Goal: Task Accomplishment & Management: Use online tool/utility

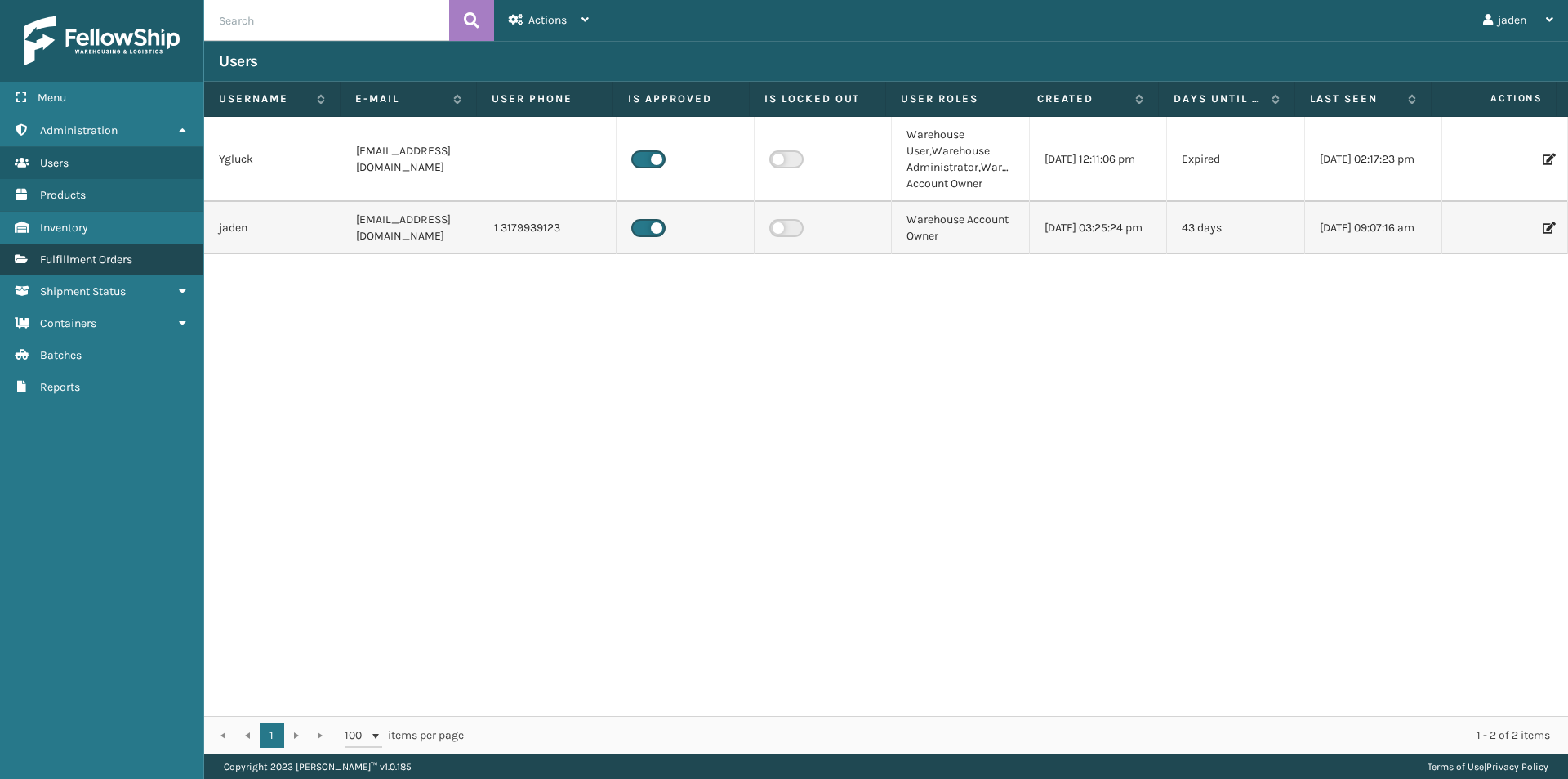
click at [131, 249] on link "Fulfillment Orders" at bounding box center [101, 259] width 203 height 32
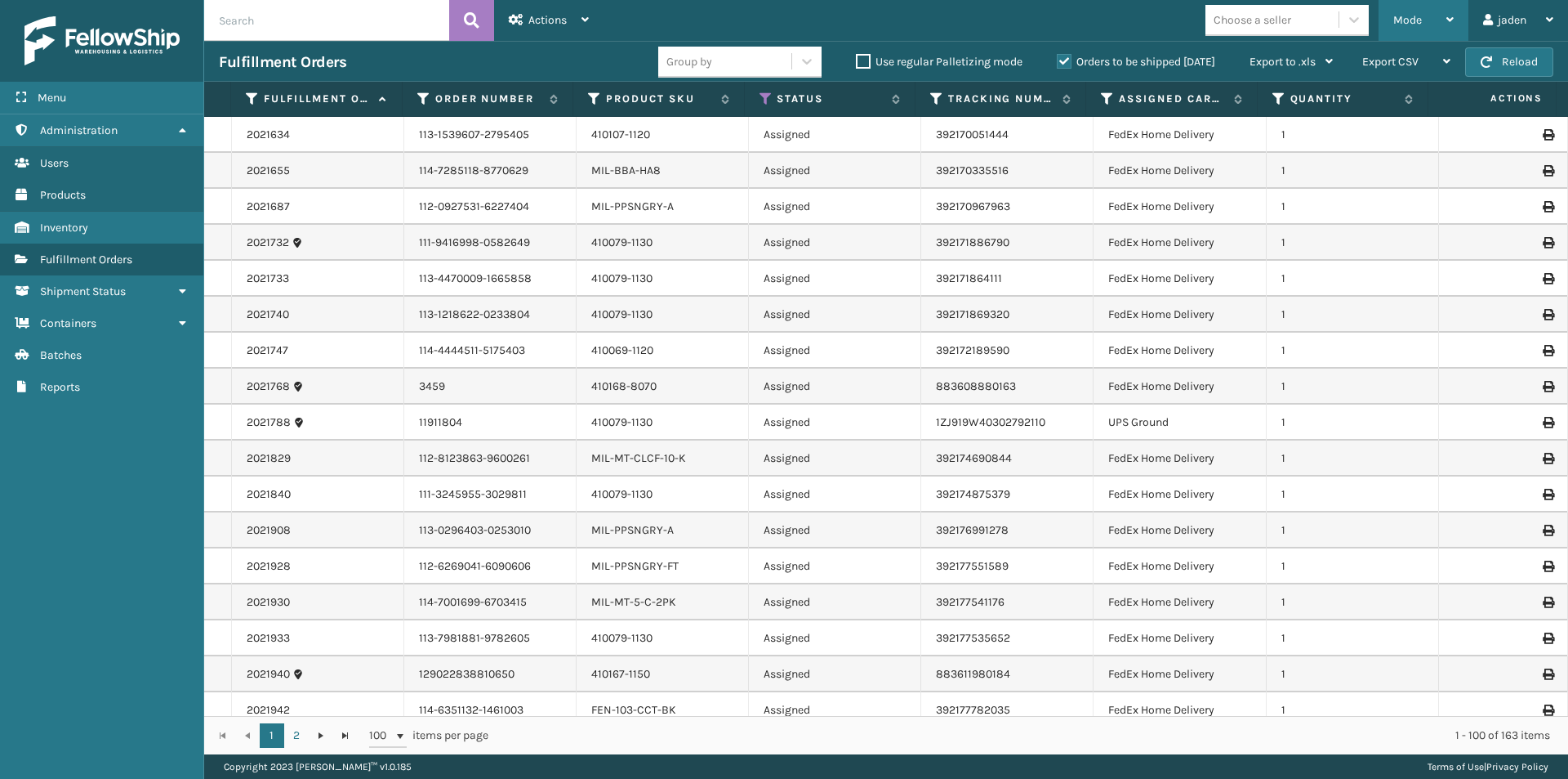
click at [1424, 17] on div "Mode" at bounding box center [1424, 20] width 60 height 41
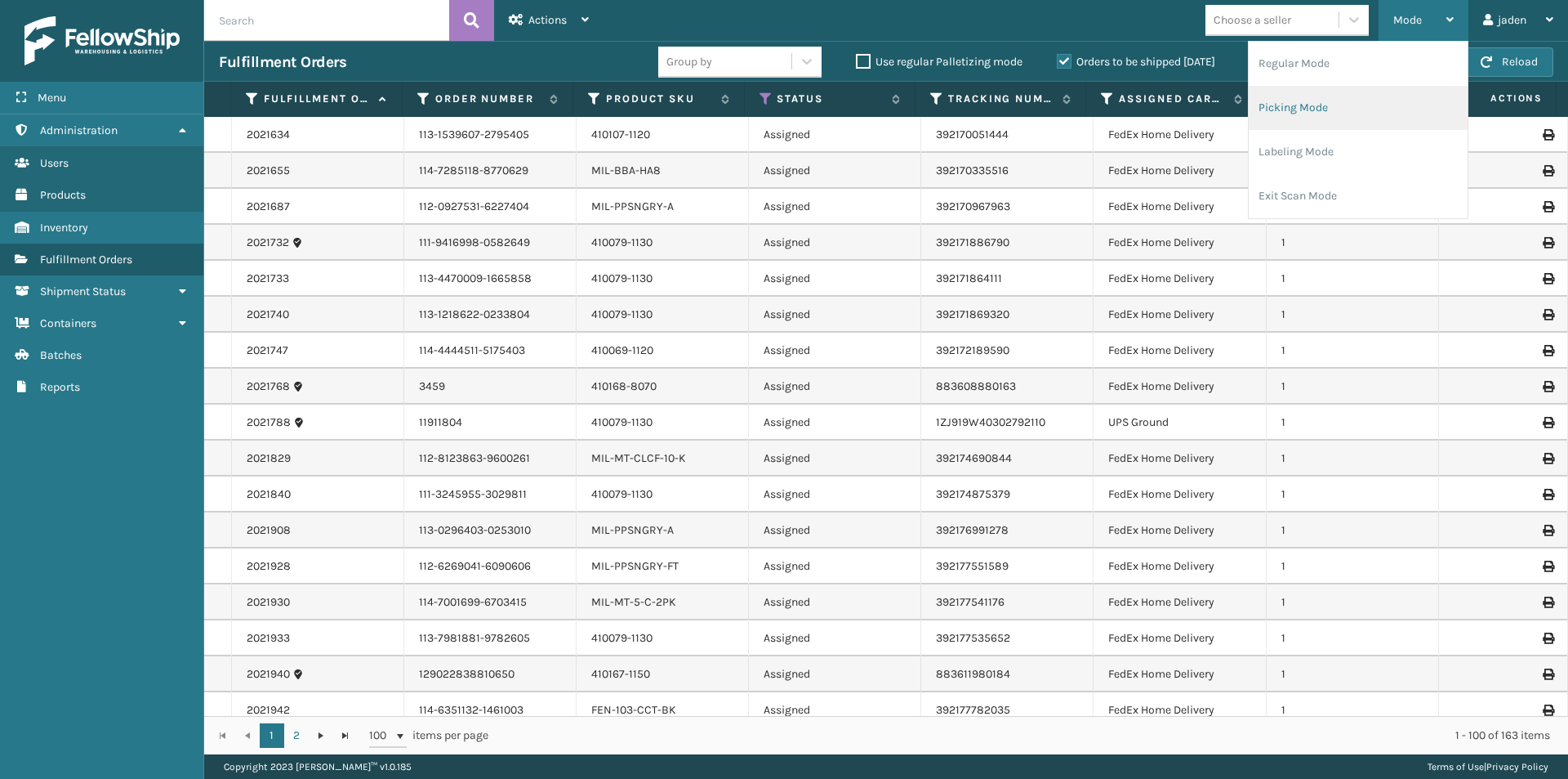
click at [1371, 113] on li "Picking Mode" at bounding box center [1358, 108] width 219 height 44
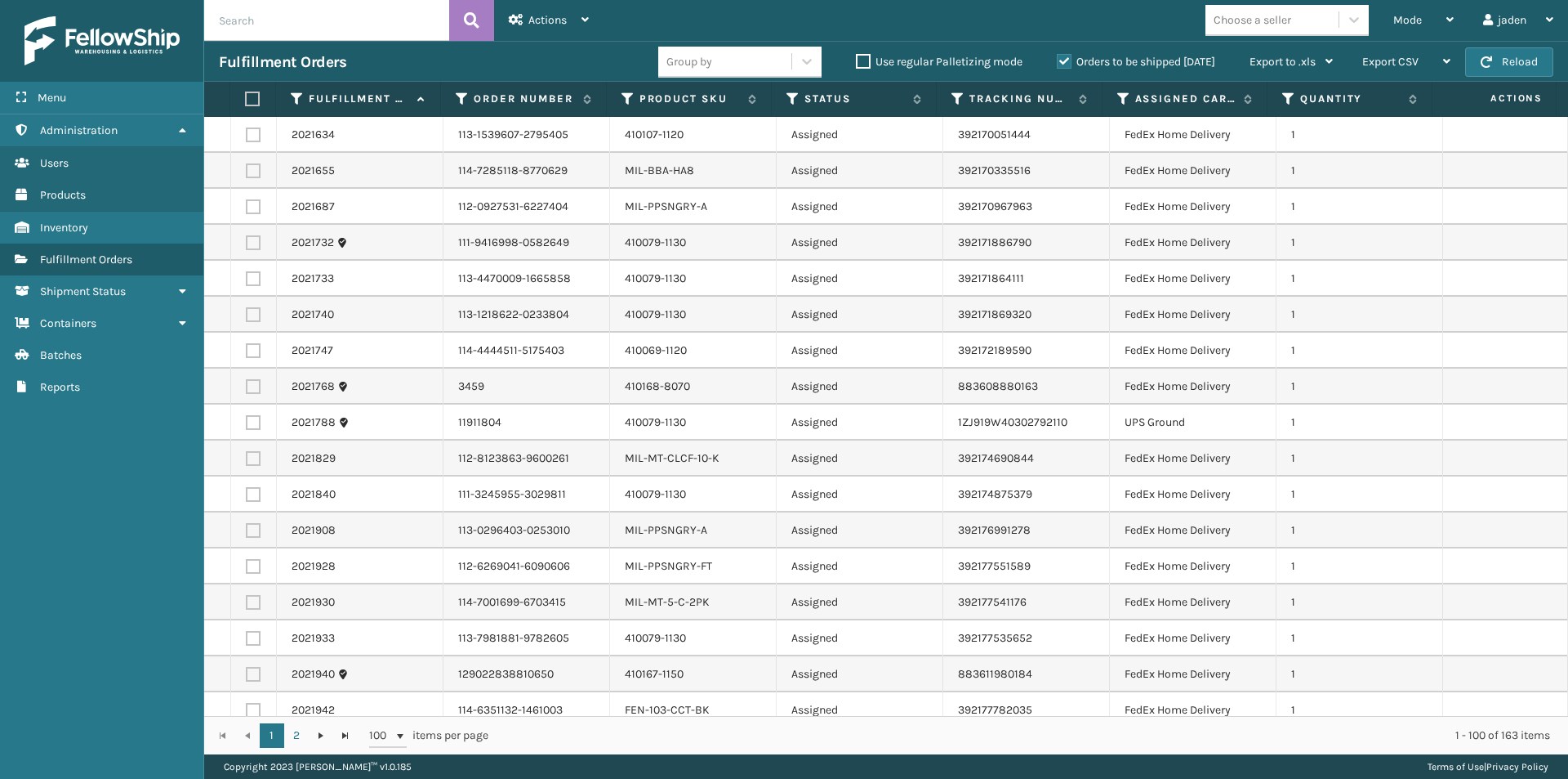
click at [1062, 67] on label "Orders to be shipped [DATE]" at bounding box center [1137, 61] width 159 height 14
click at [1057, 63] on input "Orders to be shipped [DATE]" at bounding box center [1057, 57] width 1 height 11
click at [665, 100] on label "Product SKU" at bounding box center [690, 99] width 100 height 15
